Goal: Navigation & Orientation: Find specific page/section

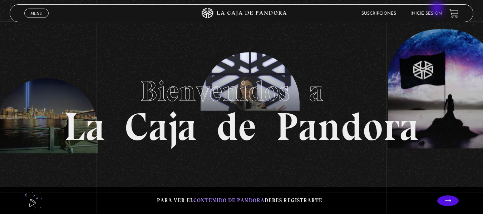
click at [438, 9] on li "Inicie sesión" at bounding box center [425, 13] width 31 height 11
click at [433, 14] on link "Inicie sesión" at bounding box center [425, 13] width 31 height 4
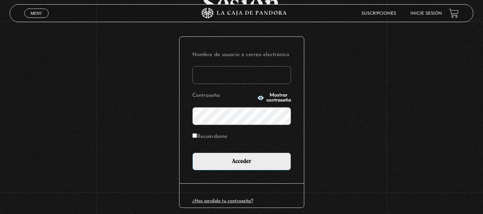
scroll to position [68, 0]
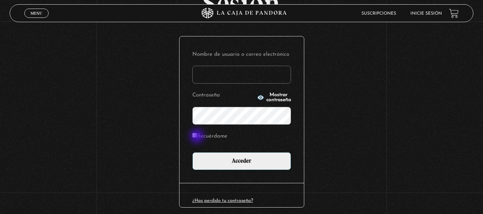
type input "[EMAIL_ADDRESS][DOMAIN_NAME]"
click at [197, 136] on input "Recuérdame" at bounding box center [194, 135] width 5 height 5
checkbox input "true"
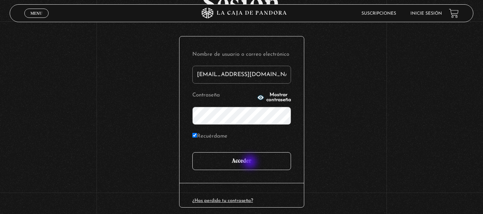
click at [250, 163] on input "Acceder" at bounding box center [241, 161] width 99 height 18
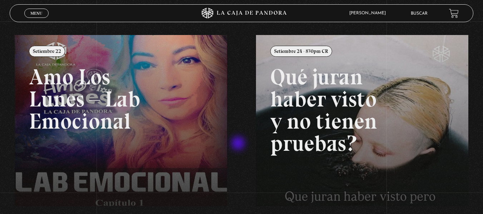
scroll to position [74, 0]
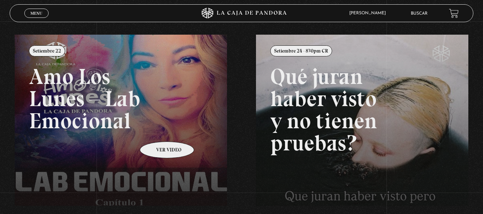
click at [158, 131] on link at bounding box center [256, 142] width 483 height 214
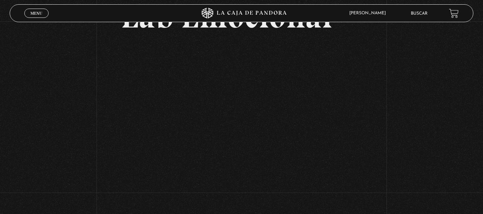
scroll to position [89, 0]
